Goal: Task Accomplishment & Management: Complete application form

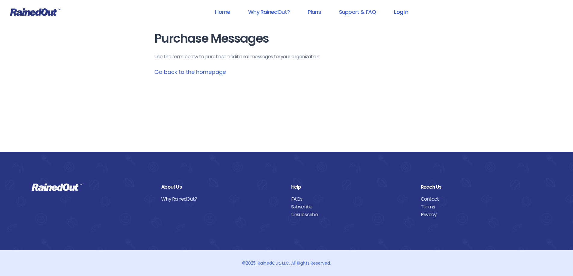
click at [406, 13] on link "Log In" at bounding box center [401, 12] width 30 height 14
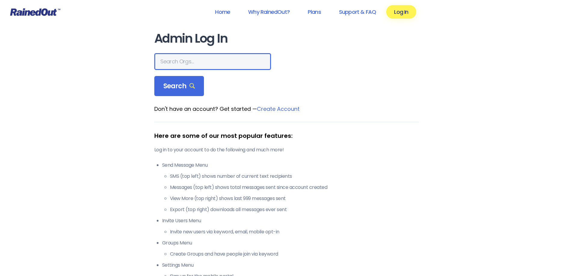
click at [205, 62] on input "text" at bounding box center [212, 61] width 117 height 17
type input "[GEOGRAPHIC_DATA]"
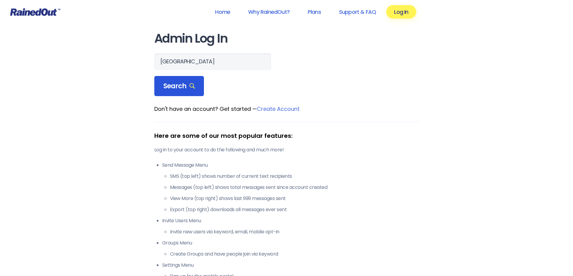
click at [194, 84] on div "Search" at bounding box center [179, 86] width 50 height 20
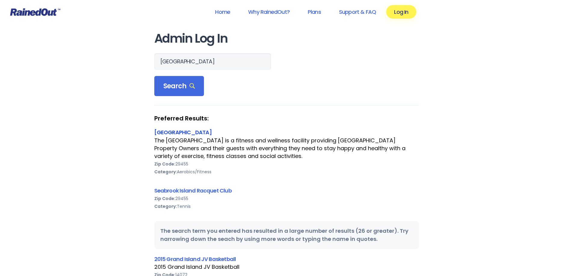
click at [194, 132] on link "[GEOGRAPHIC_DATA]" at bounding box center [182, 133] width 57 height 8
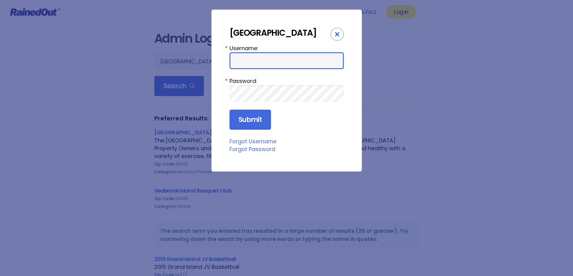
click at [265, 66] on input "Username:" at bounding box center [286, 60] width 114 height 17
type input "LakeHouse"
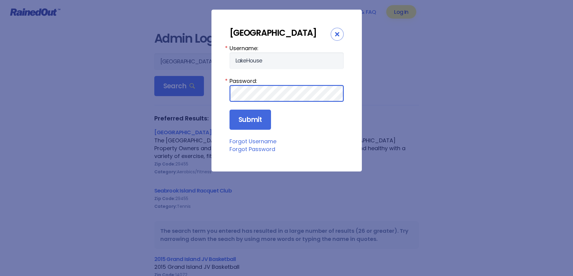
click at [229, 110] on input "Submit" at bounding box center [249, 120] width 41 height 20
